Goal: Task Accomplishment & Management: Use online tool/utility

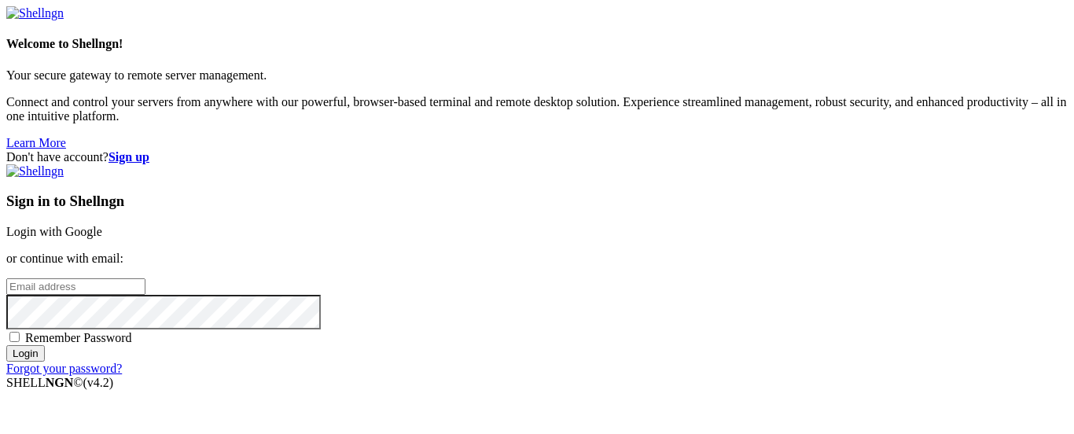
click at [102, 225] on link "Login with Google" at bounding box center [54, 231] width 96 height 13
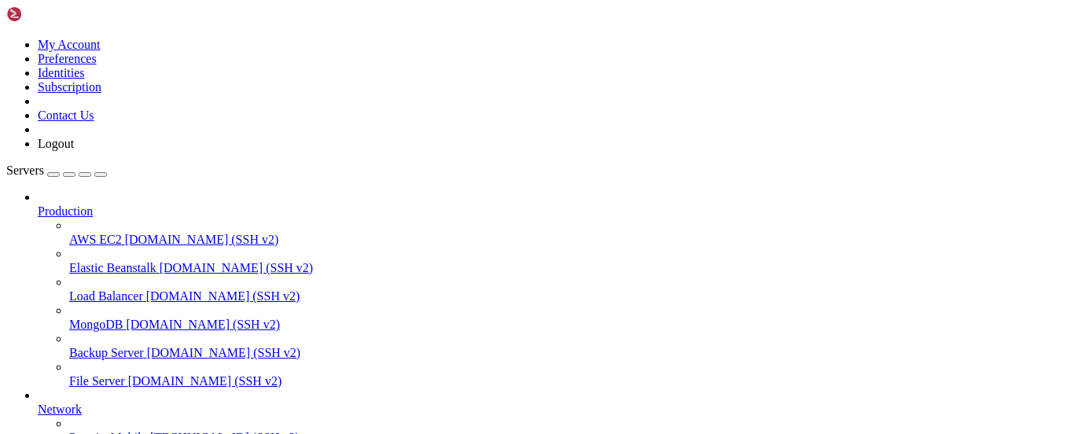
scroll to position [222, 0]
click at [145, 431] on link "PremiosMobile [TECHNICAL_ID] (SSH v2)" at bounding box center [568, 438] width 999 height 14
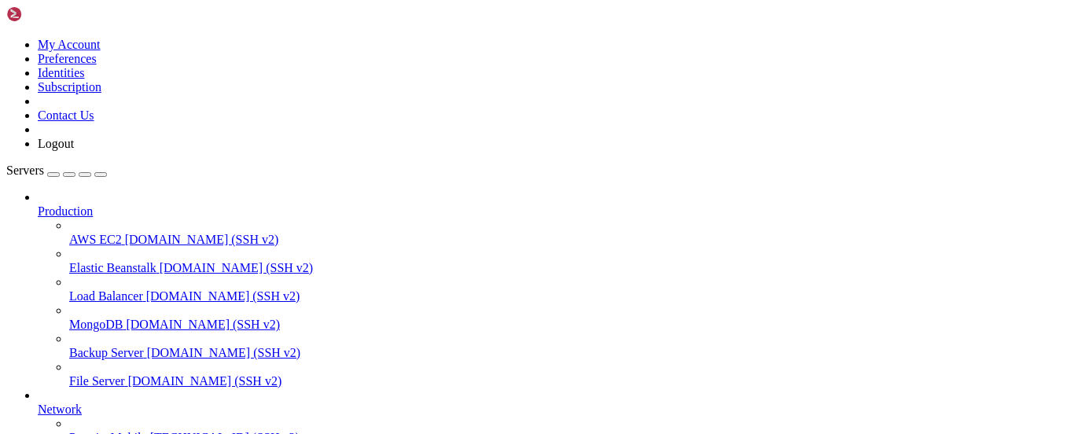
scroll to position [340, 0]
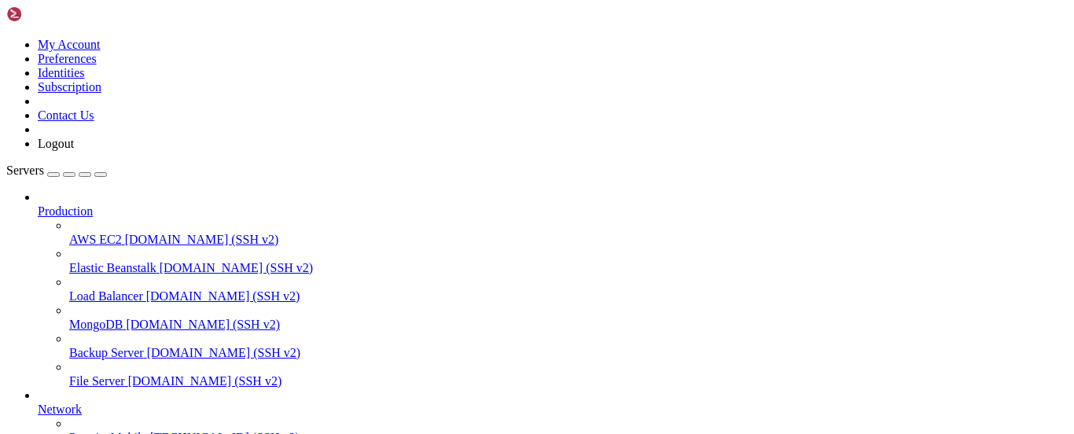
drag, startPoint x: 186, startPoint y: 1055, endPoint x: 146, endPoint y: 993, distance: 74.4
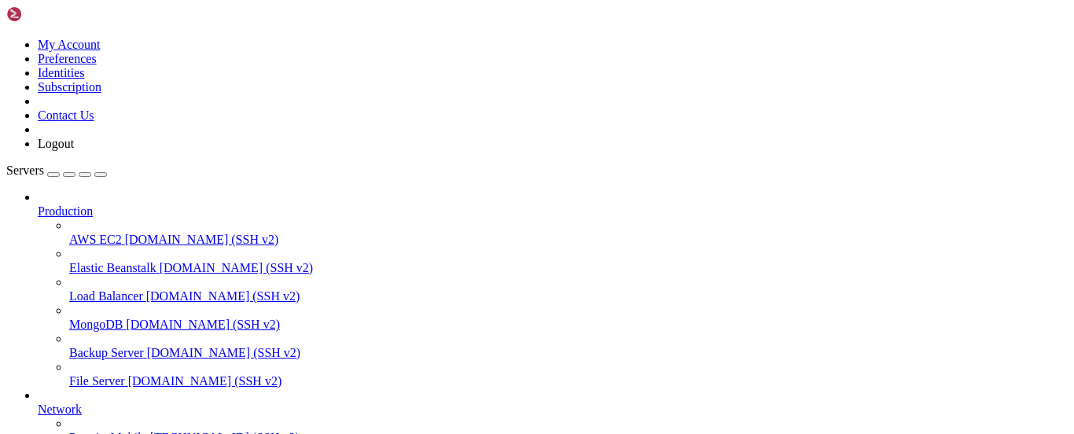
drag, startPoint x: 284, startPoint y: 237, endPoint x: 284, endPoint y: 257, distance: 20.4
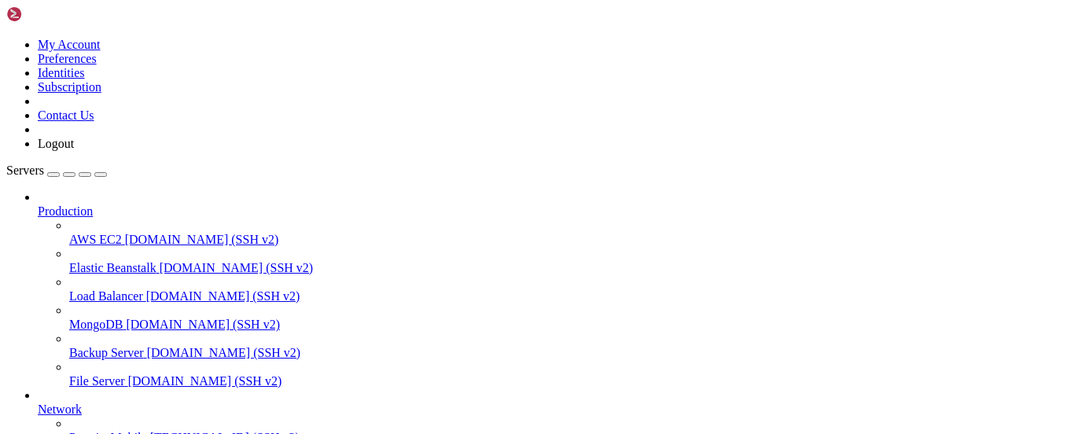
type input "/root"
click at [963, 171] on div "odoo-premios-mobiles.zip 510 KB / 742 MB odoo-premios-mobiles.zip 0% 0 %" at bounding box center [537, 217] width 1074 height 434
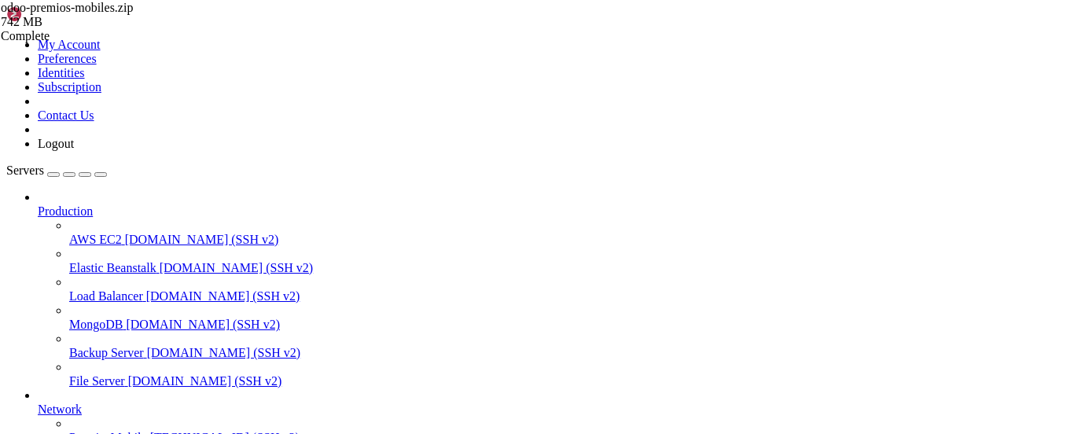
scroll to position [0, 0]
drag, startPoint x: 204, startPoint y: 1021, endPoint x: 138, endPoint y: 1041, distance: 68.9
drag, startPoint x: 28, startPoint y: 1078, endPoint x: 14, endPoint y: 1033, distance: 47.5
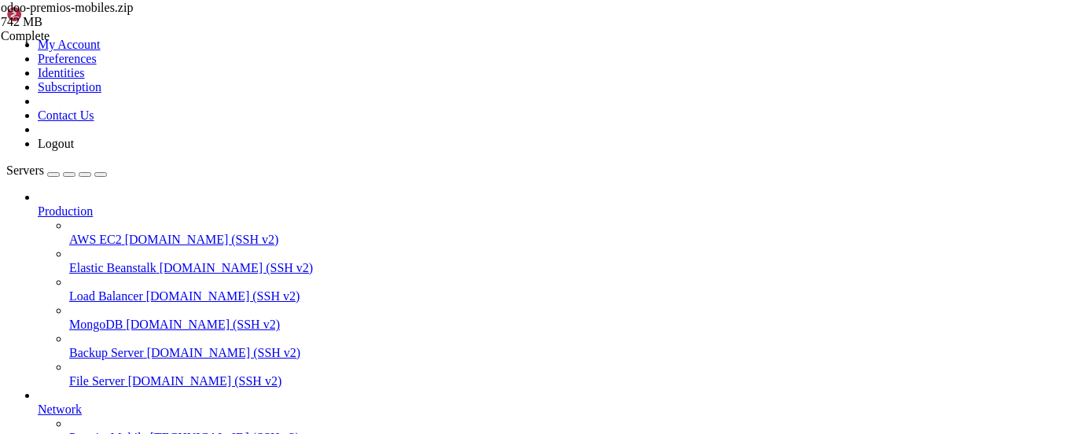
drag, startPoint x: 9, startPoint y: 997, endPoint x: 20, endPoint y: 1041, distance: 45.4
drag, startPoint x: 9, startPoint y: 992, endPoint x: 34, endPoint y: 1090, distance: 101.3
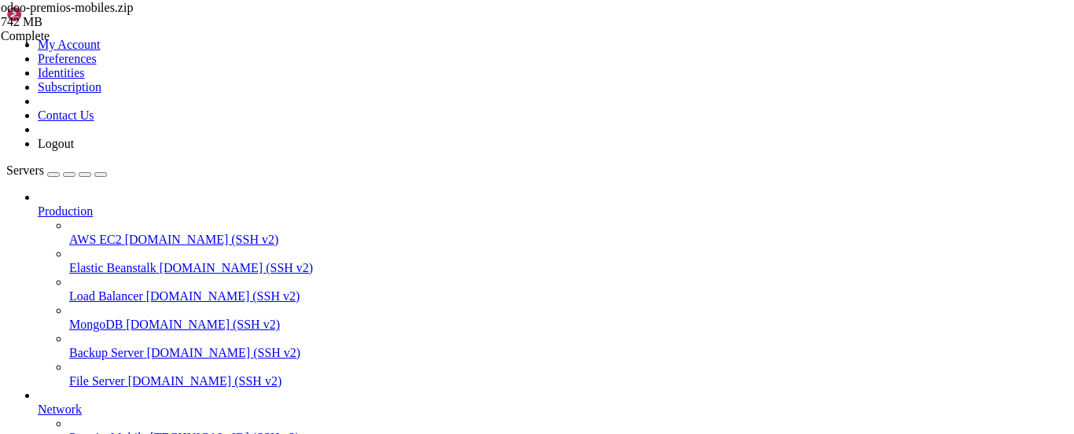
drag, startPoint x: 13, startPoint y: 993, endPoint x: 22, endPoint y: 1115, distance: 122.2
copy div "server { root /var/www/html; server_name [DOMAIN_NAME]; location / { proxy_pass…"
drag, startPoint x: 57, startPoint y: 1073, endPoint x: 117, endPoint y: 953, distance: 133.7
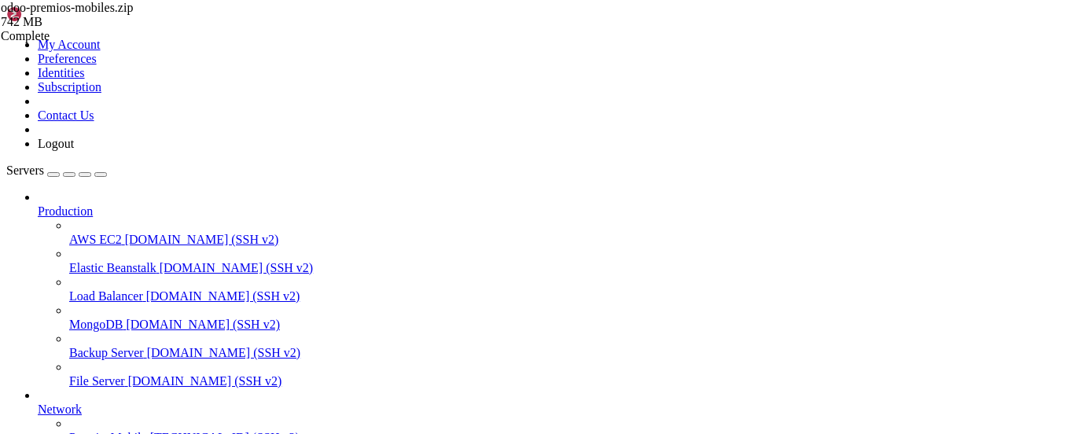
scroll to position [236, 0]
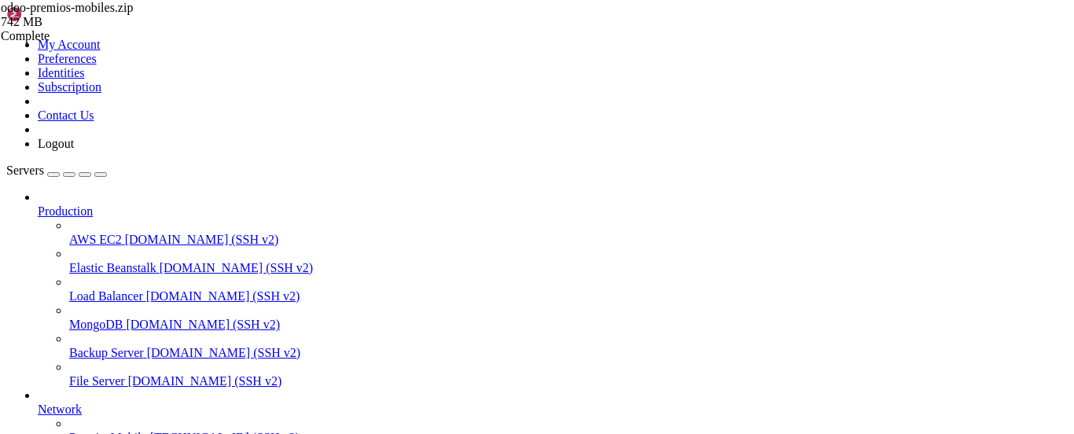
scroll to position [3397, 0]
drag, startPoint x: 53, startPoint y: 1072, endPoint x: 550, endPoint y: 1074, distance: 497.1
copy x-row "sudo ln -s /etc/nginx/sites-available/[DOMAIN_NAME] /etc/nginx/sites-enabled/"
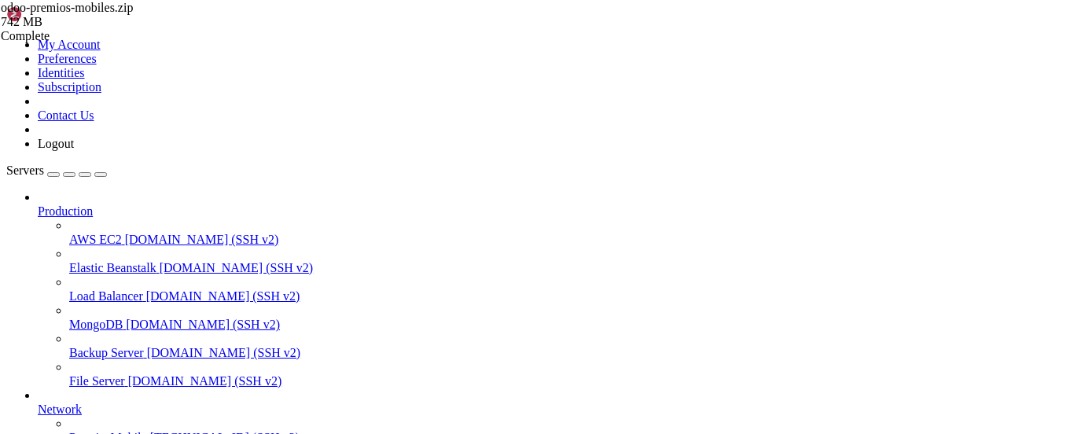
drag, startPoint x: 347, startPoint y: 1078, endPoint x: 325, endPoint y: 1079, distance: 22.1
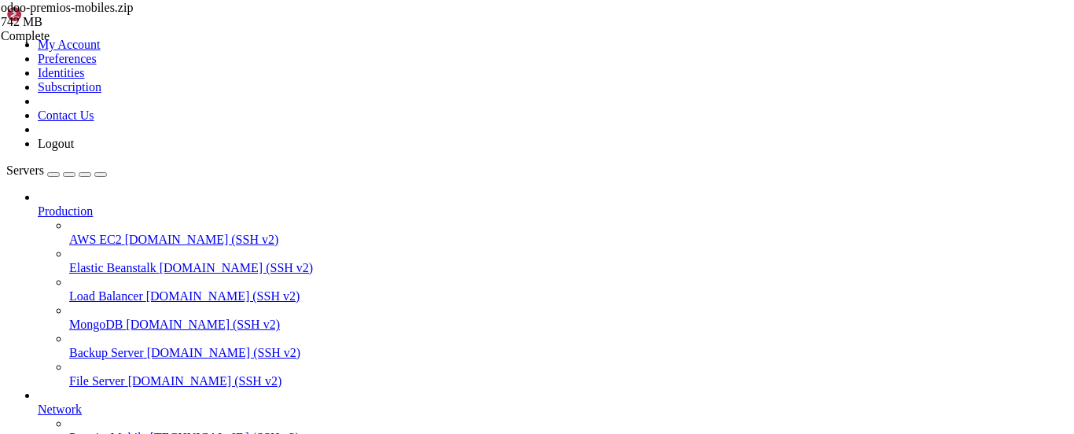
scroll to position [71, 0]
